Goal: Register for event/course

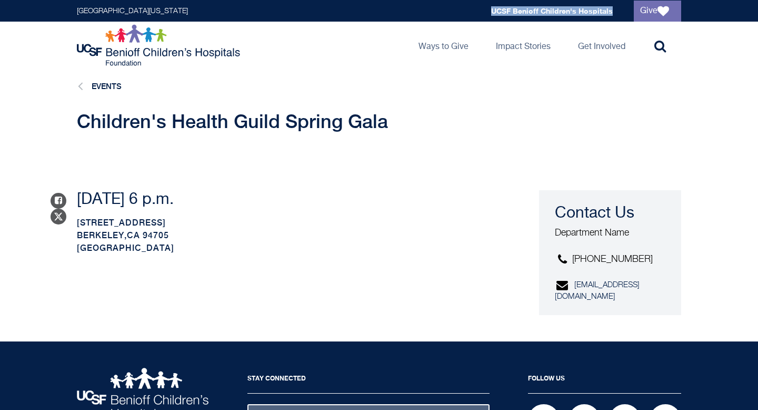
drag, startPoint x: 621, startPoint y: 14, endPoint x: 491, endPoint y: 11, distance: 129.5
click at [490, 11] on div "[GEOGRAPHIC_DATA][US_STATE] Global navigation [GEOGRAPHIC_DATA] Give" at bounding box center [378, 10] width 623 height 13
copy div "UCSF Benioff Children's Hospitals"
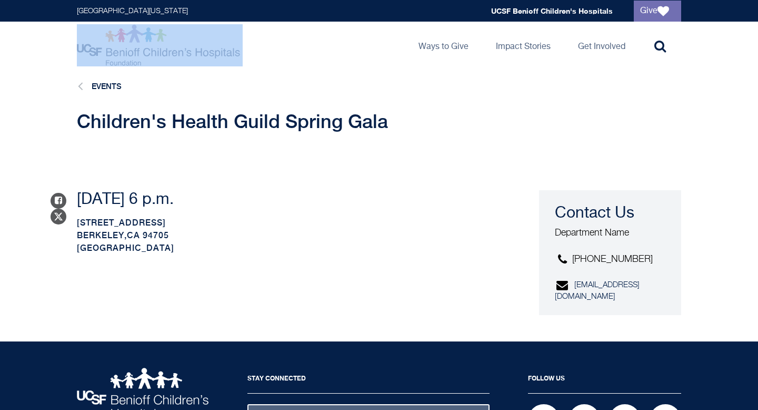
drag, startPoint x: 71, startPoint y: 46, endPoint x: 254, endPoint y: 64, distance: 184.1
click at [254, 65] on div "UCSF Benioff Children's Hospitals Foundation Main navigation Ways to Give Toggl…" at bounding box center [378, 45] width 623 height 47
click at [106, 84] on link "Events" at bounding box center [107, 86] width 30 height 9
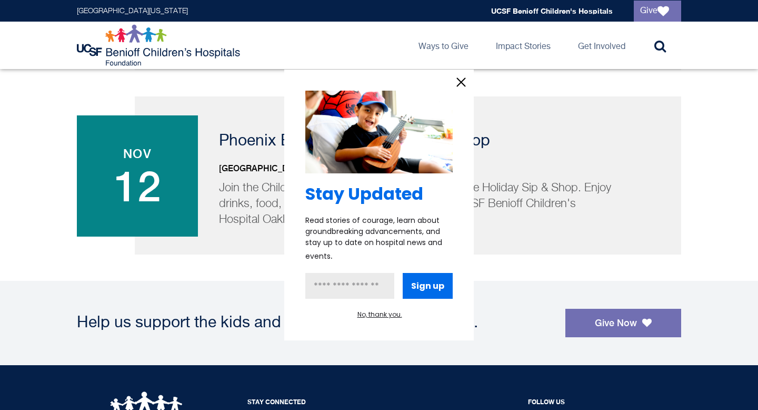
scroll to position [1237, 0]
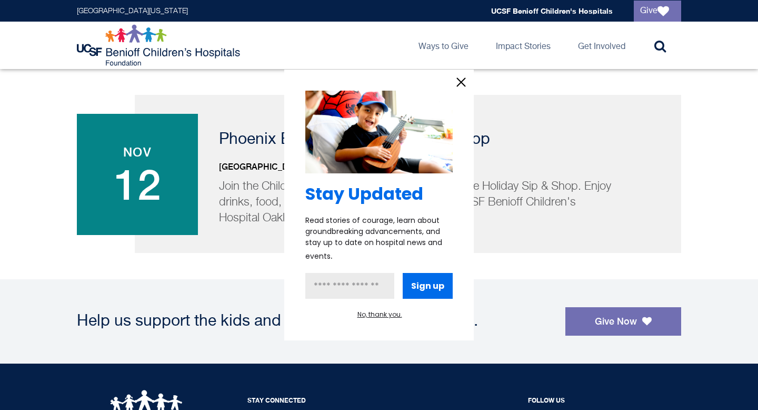
click at [462, 83] on icon "information" at bounding box center [462, 82] width 8 height 8
